Goal: Navigation & Orientation: Find specific page/section

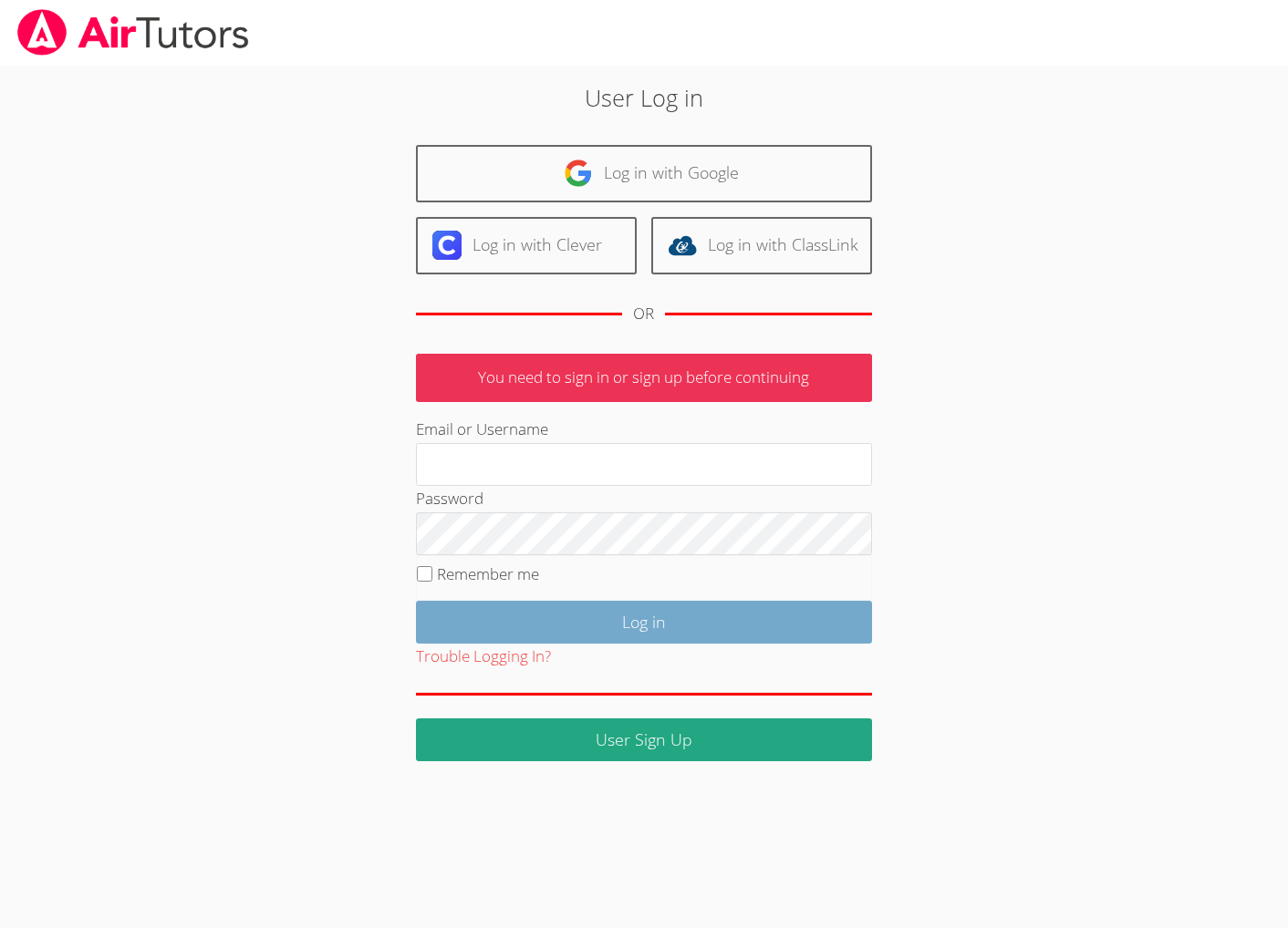
type input "[EMAIL_ADDRESS][DOMAIN_NAME]"
click at [652, 644] on input "Log in" at bounding box center [643, 622] width 456 height 42
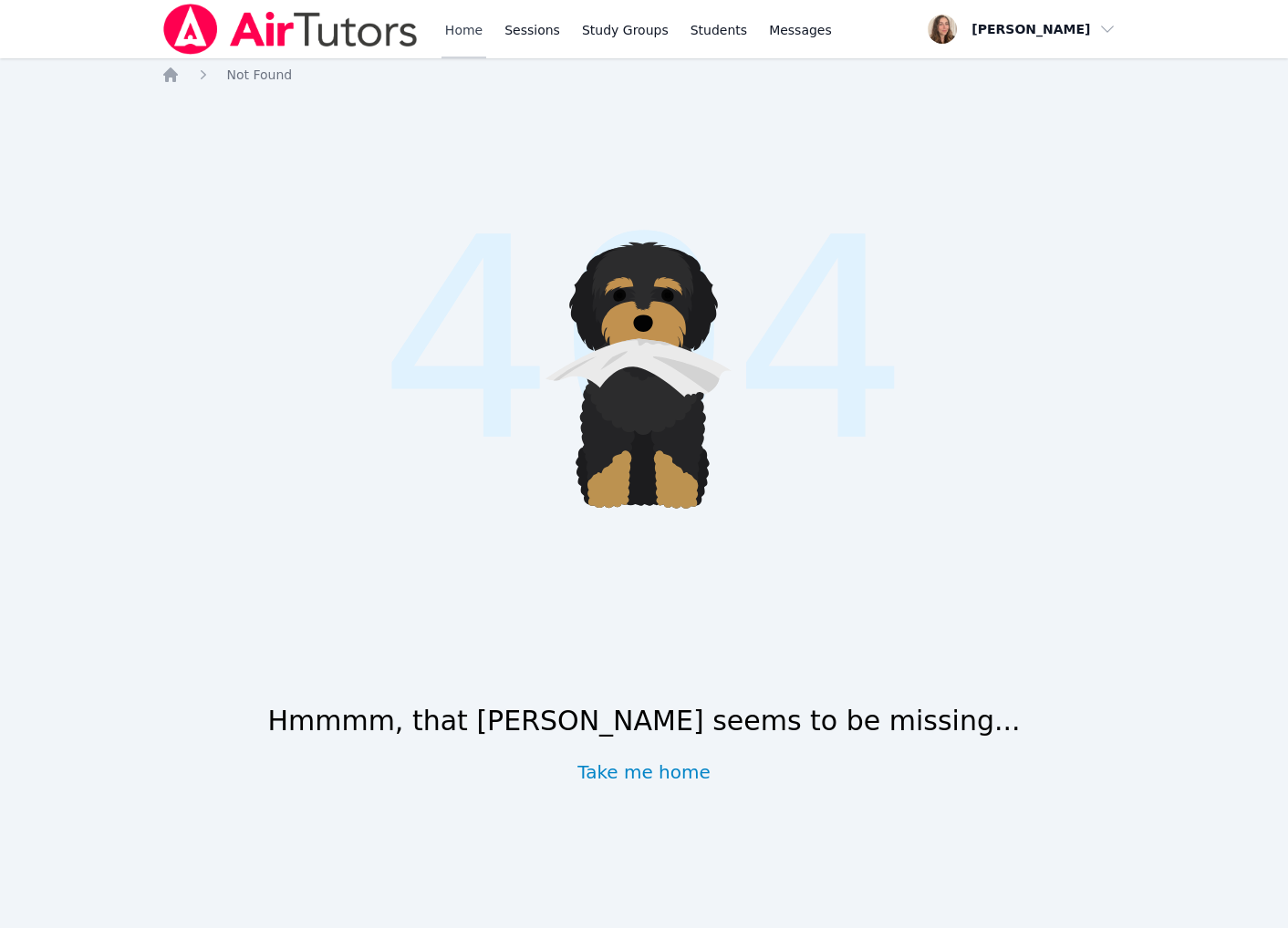
click at [486, 23] on link "Home" at bounding box center [464, 29] width 44 height 59
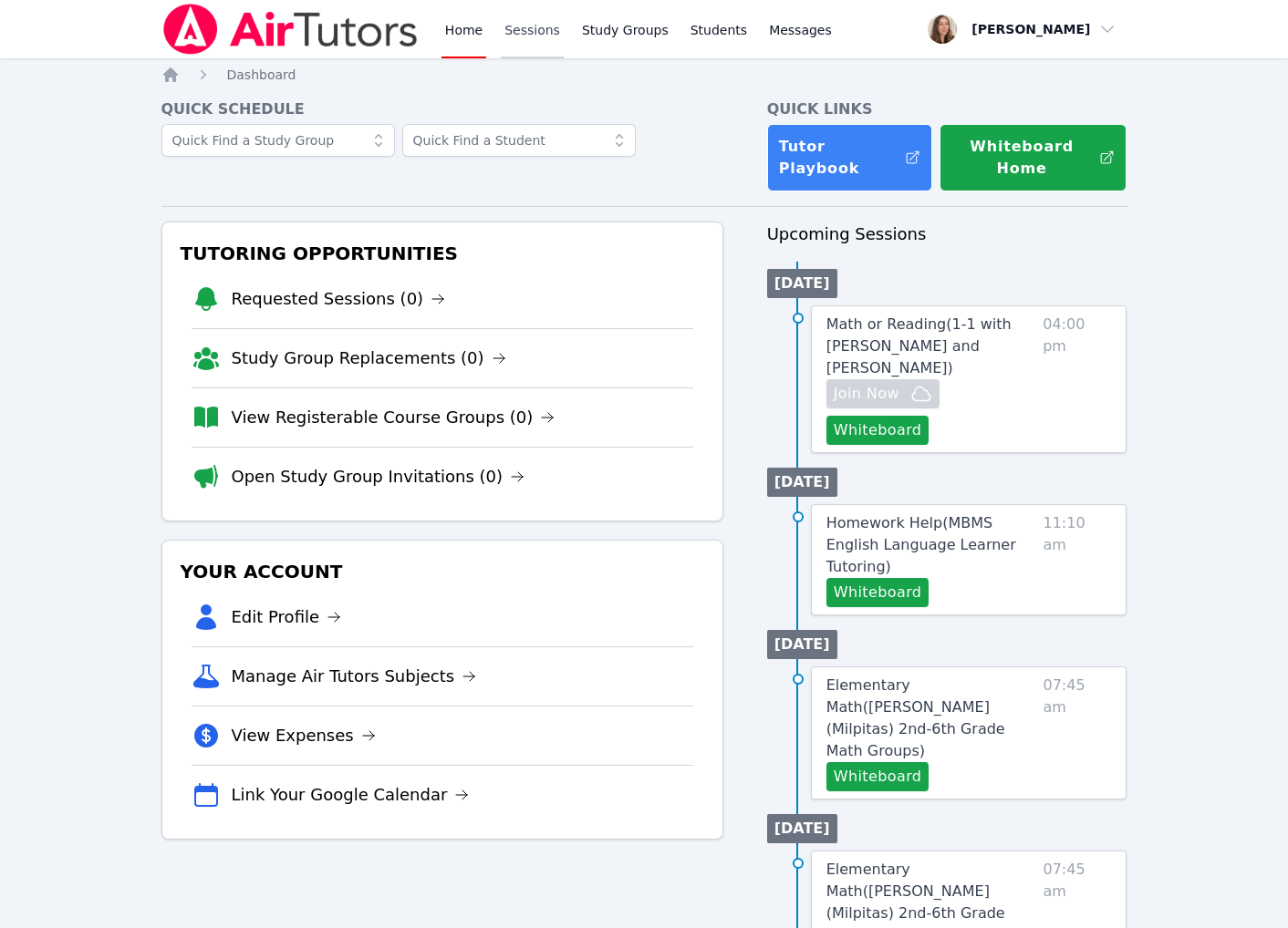
click at [564, 29] on link "Sessions" at bounding box center [532, 29] width 63 height 59
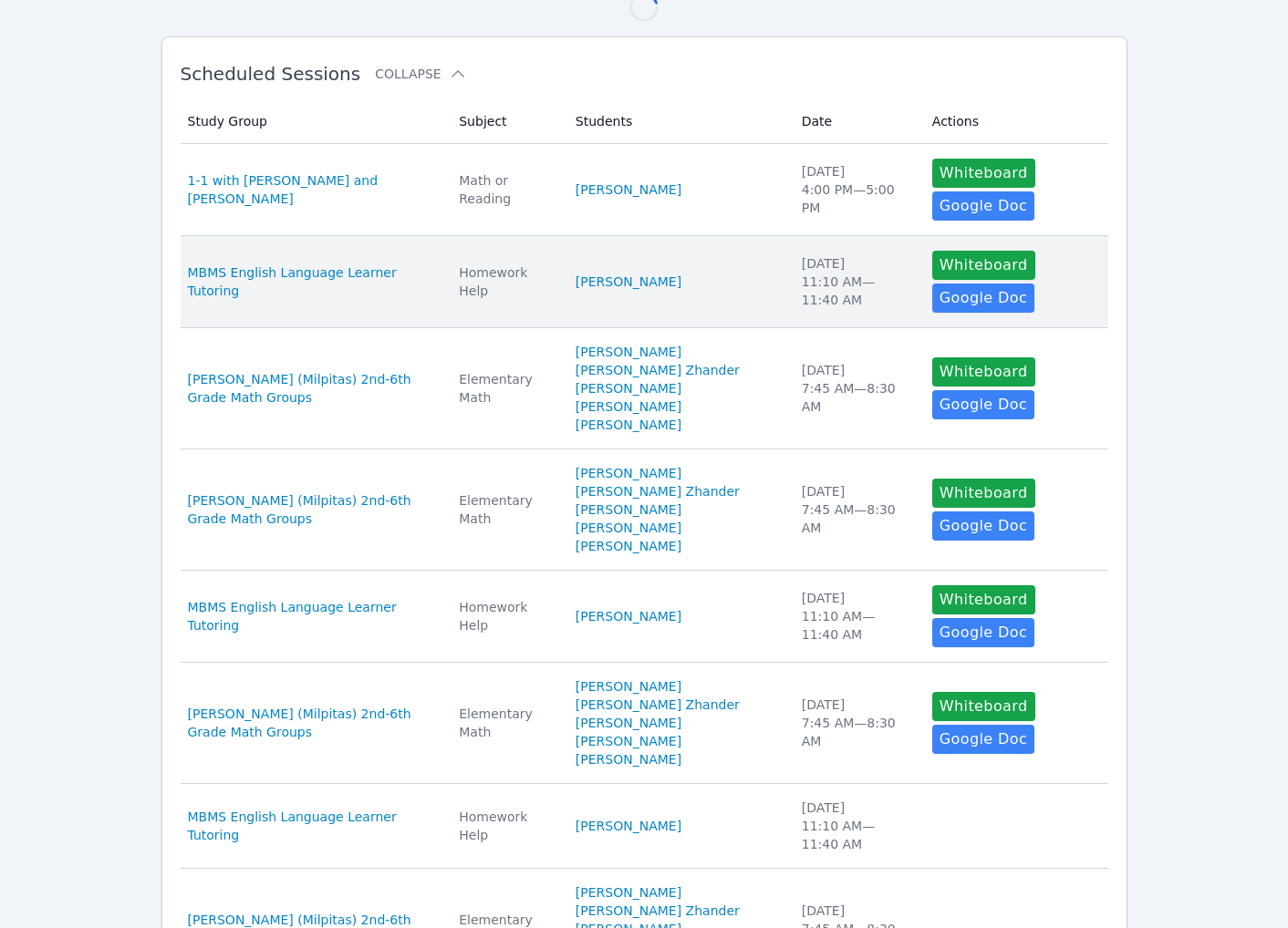
scroll to position [333, 0]
